Goal: Check status

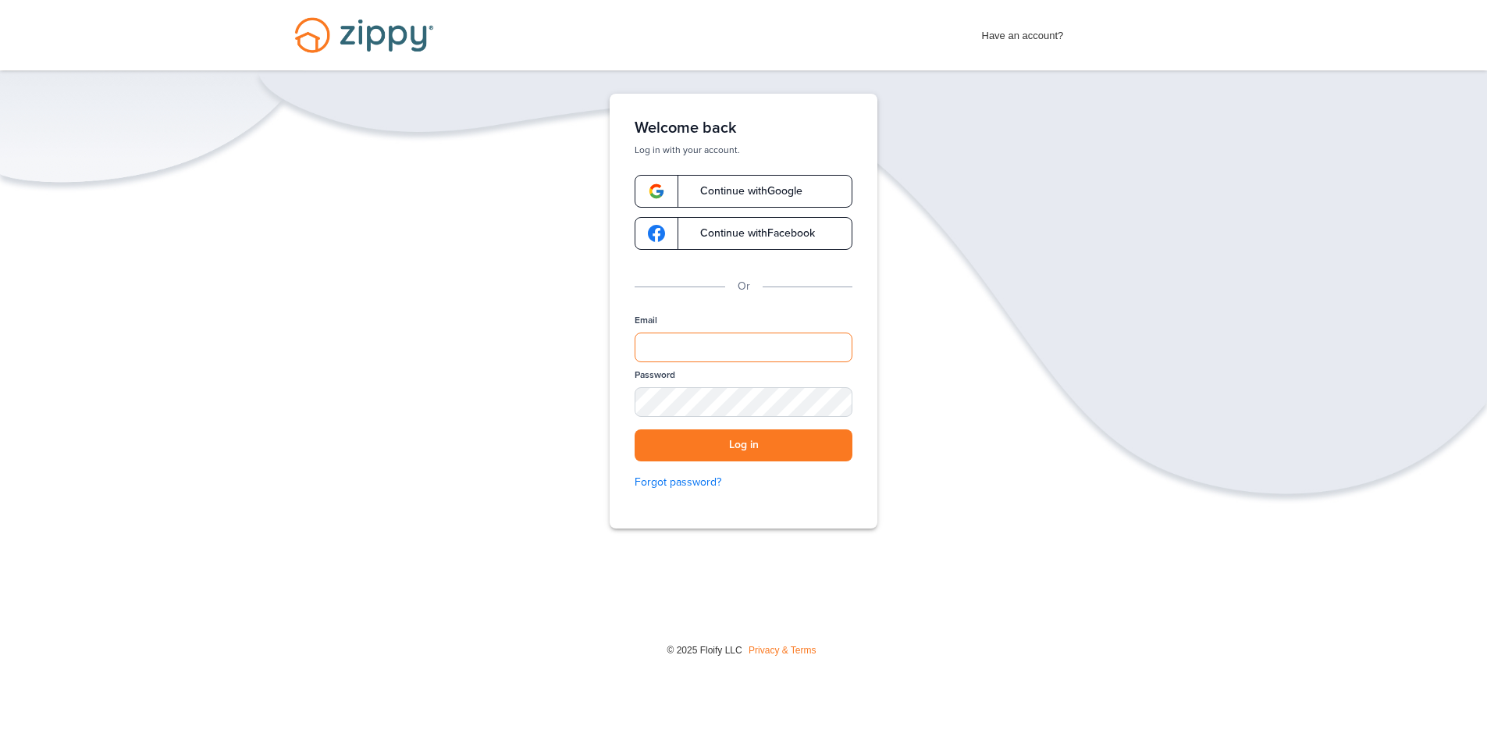
click at [777, 351] on input "Email" at bounding box center [743, 347] width 218 height 30
type input "**********"
click at [756, 438] on button "Log in" at bounding box center [743, 445] width 218 height 32
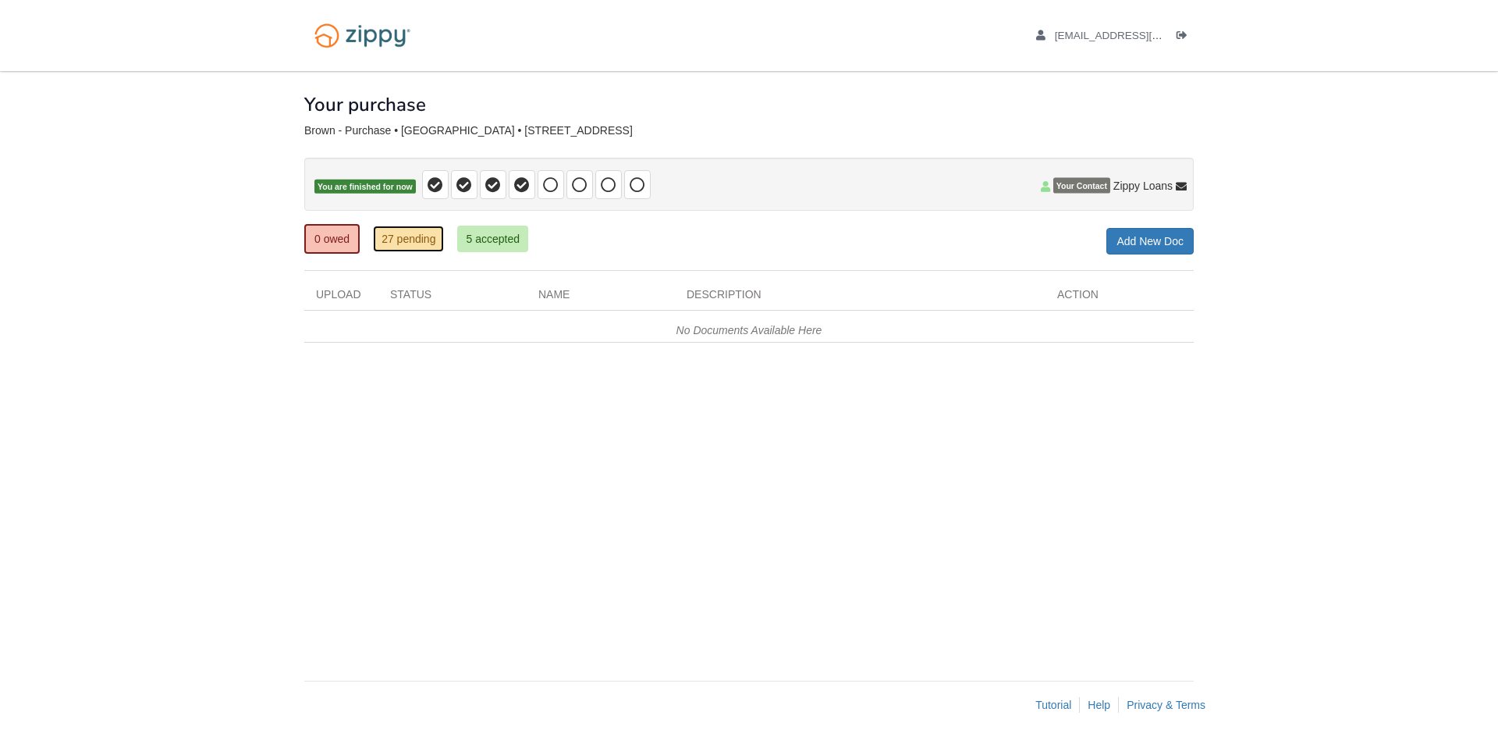
click at [405, 233] on link "27 pending" at bounding box center [408, 239] width 71 height 27
